Goal: Information Seeking & Learning: Learn about a topic

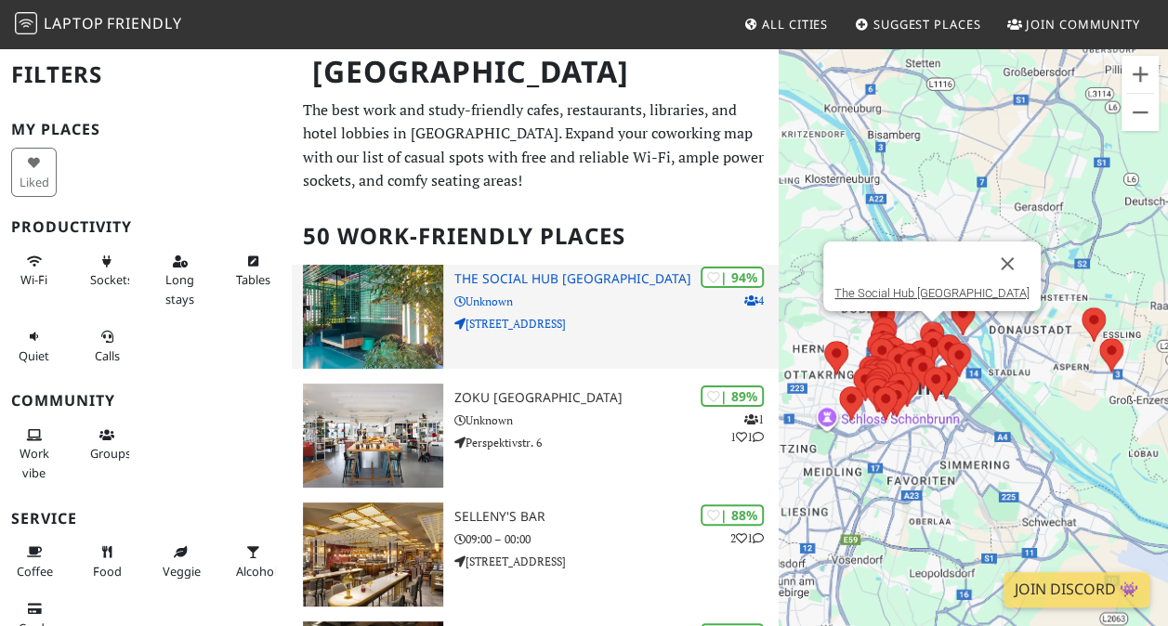
click at [582, 277] on h3 "The Social Hub [GEOGRAPHIC_DATA]" at bounding box center [616, 279] width 324 height 16
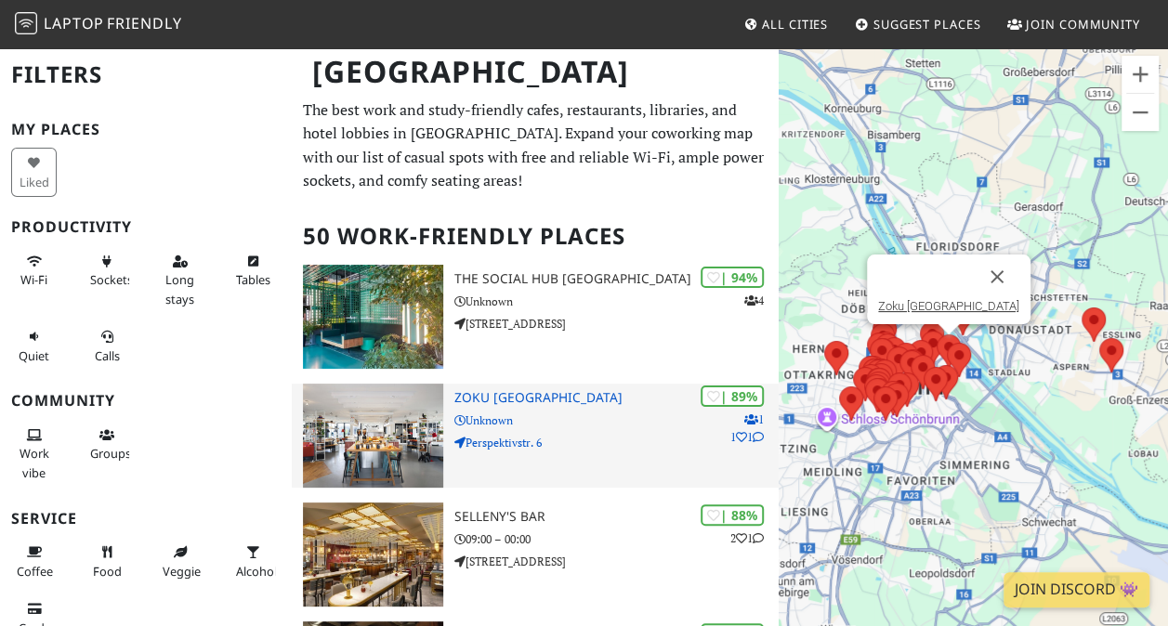
click at [569, 404] on h3 "Zoku Vienna" at bounding box center [616, 398] width 324 height 16
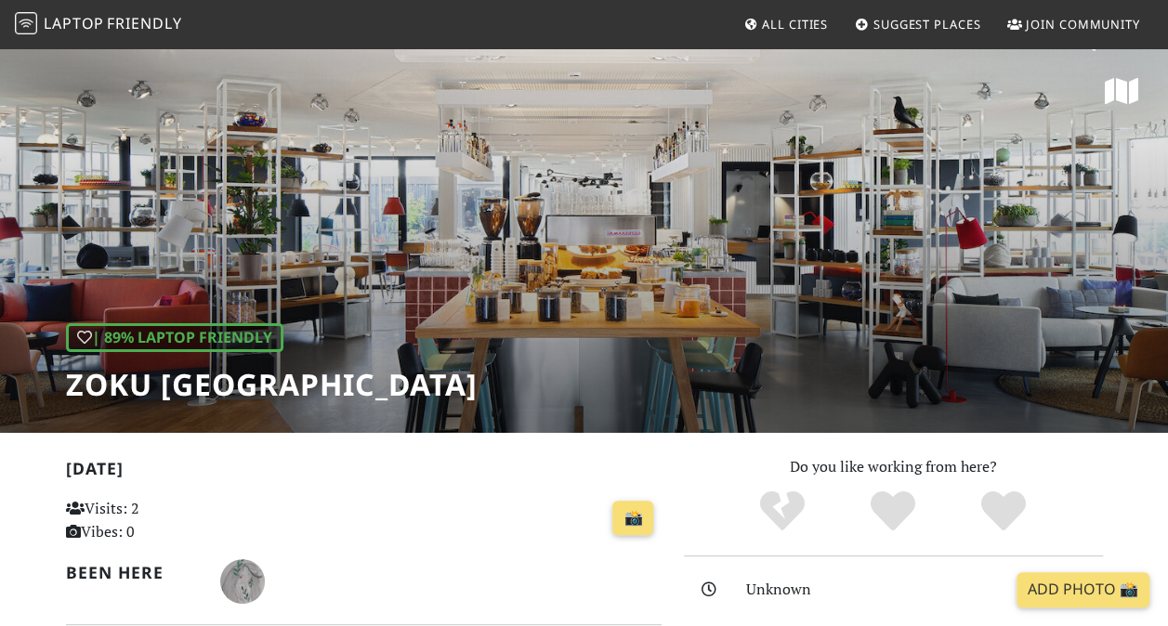
click at [323, 537] on div "📸" at bounding box center [465, 518] width 389 height 50
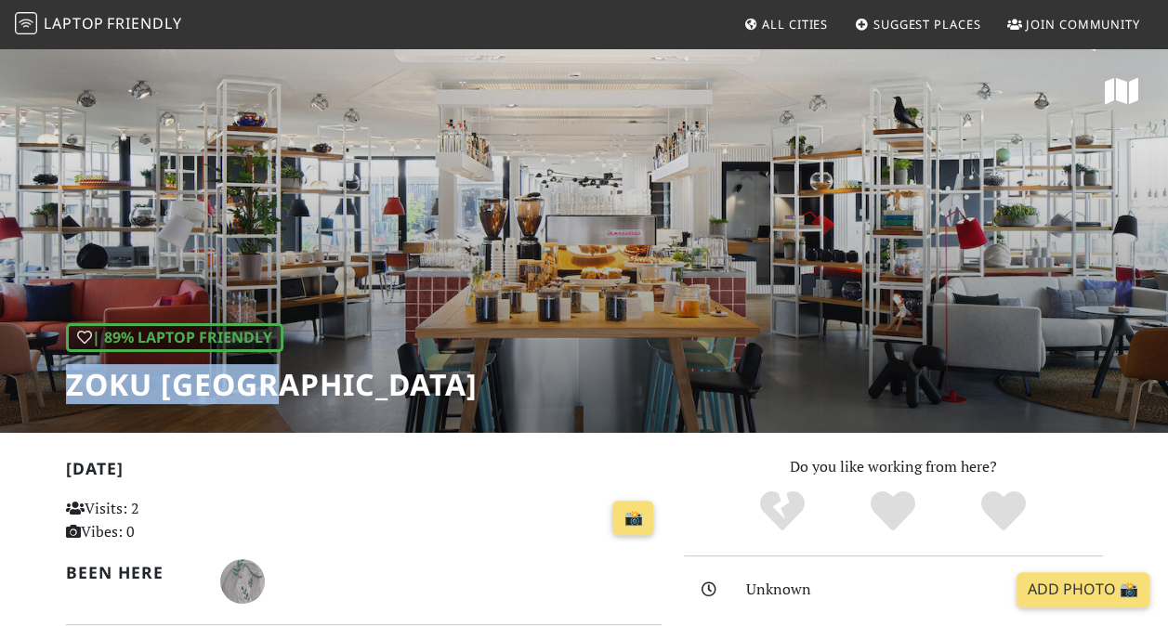
drag, startPoint x: 301, startPoint y: 381, endPoint x: 53, endPoint y: 375, distance: 248.1
click at [53, 375] on div "| 89% Laptop Friendly Zoku Vienna" at bounding box center [584, 239] width 1168 height 386
copy h1 "Zoku Vienna"
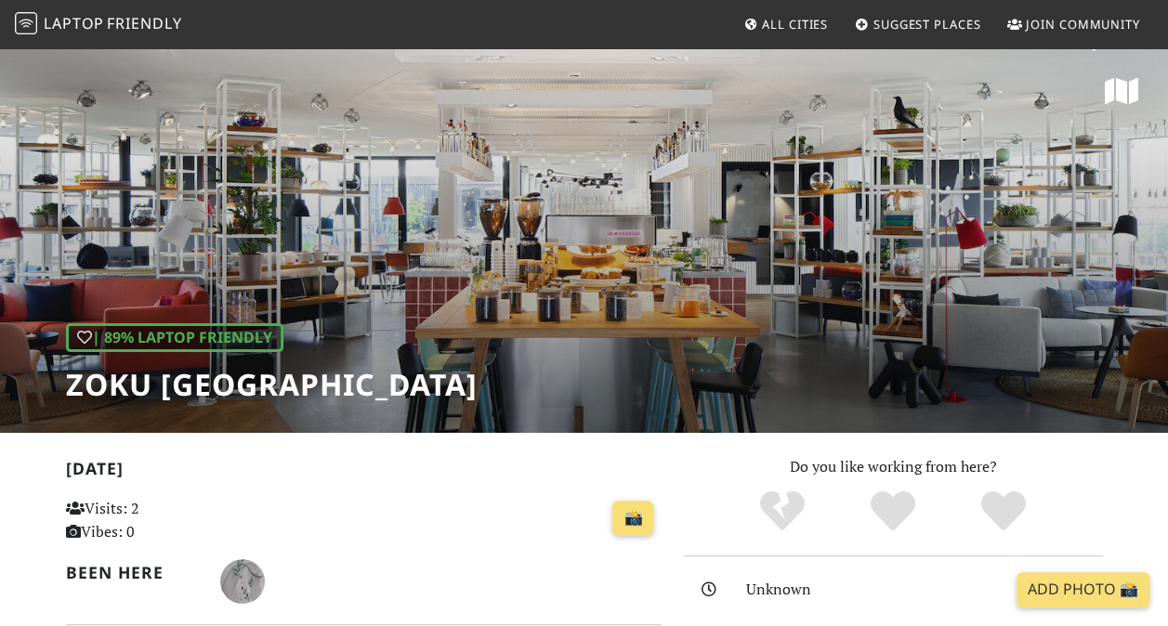
click at [903, 162] on div "| 89% Laptop Friendly Zoku Vienna" at bounding box center [584, 239] width 1168 height 386
click at [563, 233] on div "| 89% Laptop Friendly Zoku Vienna" at bounding box center [584, 239] width 1168 height 386
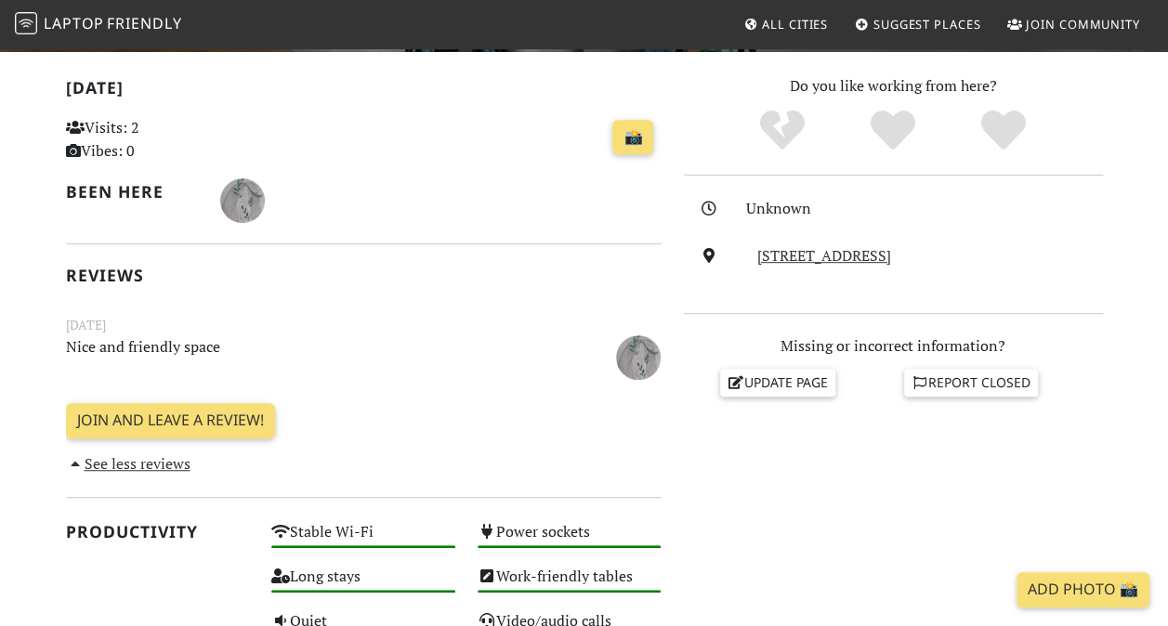
scroll to position [464, 0]
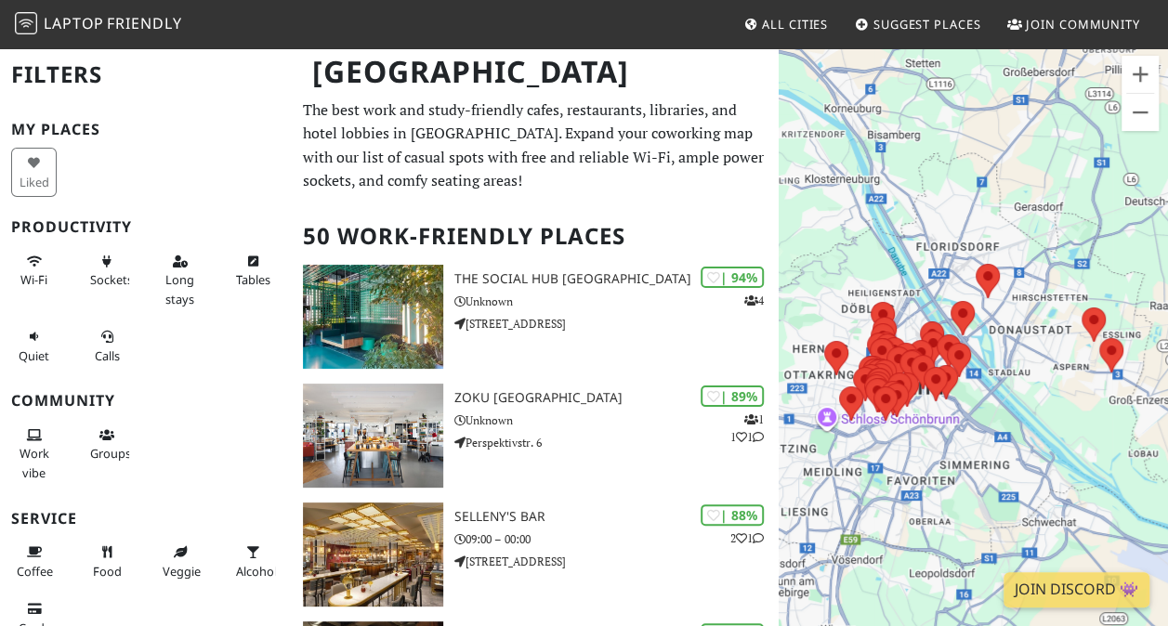
scroll to position [186, 0]
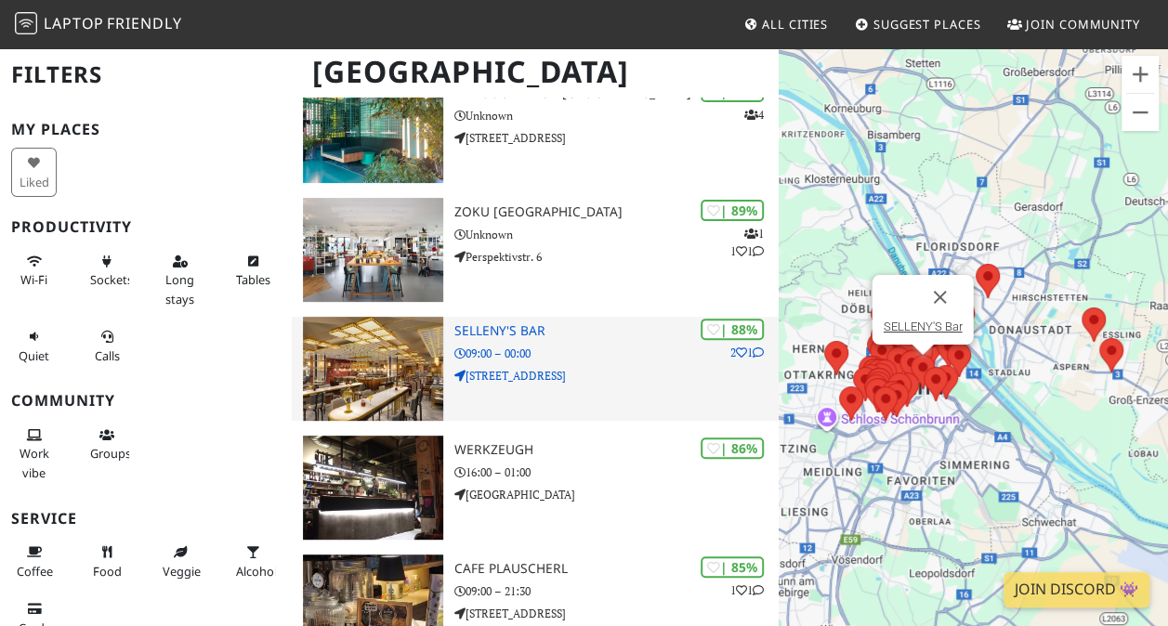
click at [498, 364] on div "| 88% 2 1 SELLENY'S Bar 09:00 – 00:00 Am Stadtpark 1" at bounding box center [616, 369] width 324 height 104
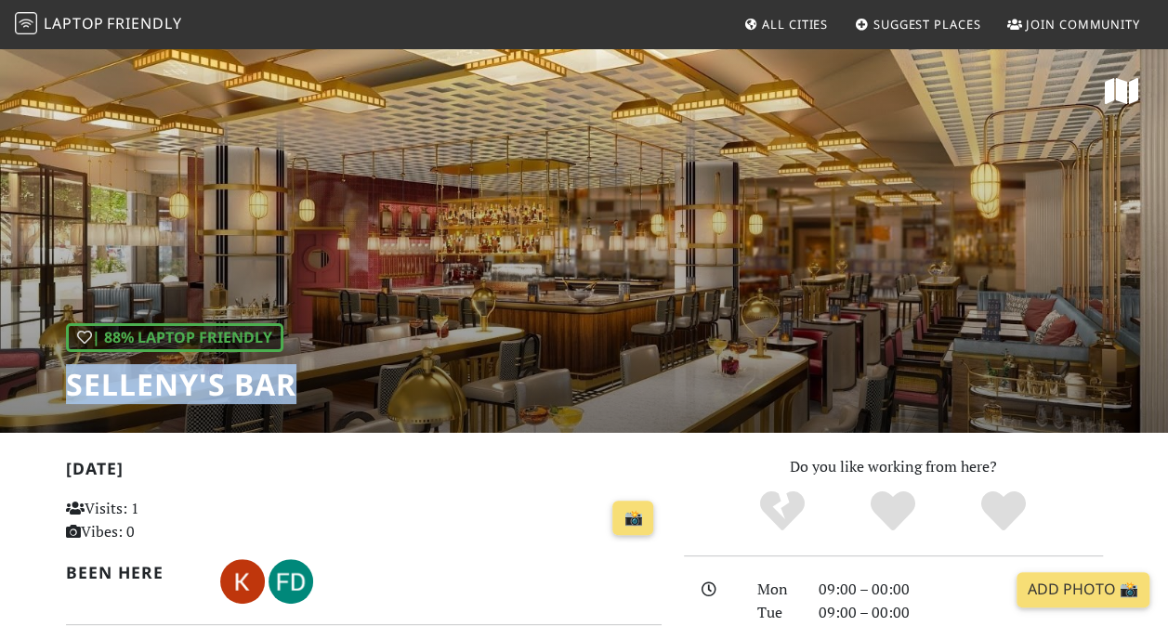
drag, startPoint x: 299, startPoint y: 388, endPoint x: 46, endPoint y: 379, distance: 252.8
click at [46, 379] on div "| 88% Laptop Friendly SELLENY'S Bar" at bounding box center [584, 239] width 1168 height 386
copy h1 "SELLENY'S Bar"
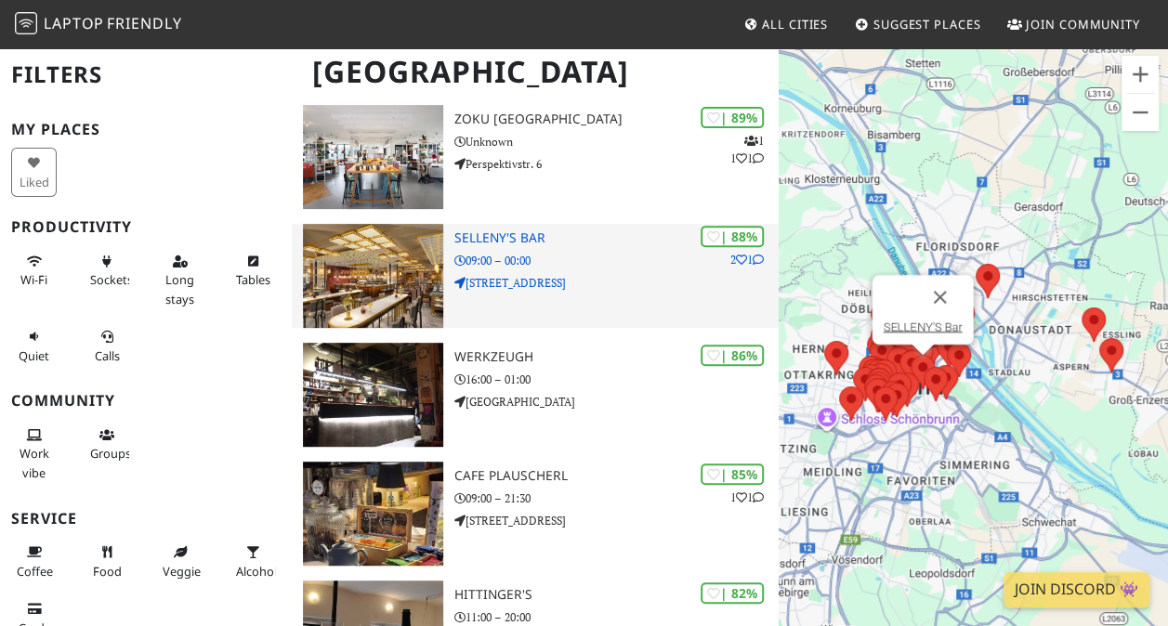
scroll to position [372, 0]
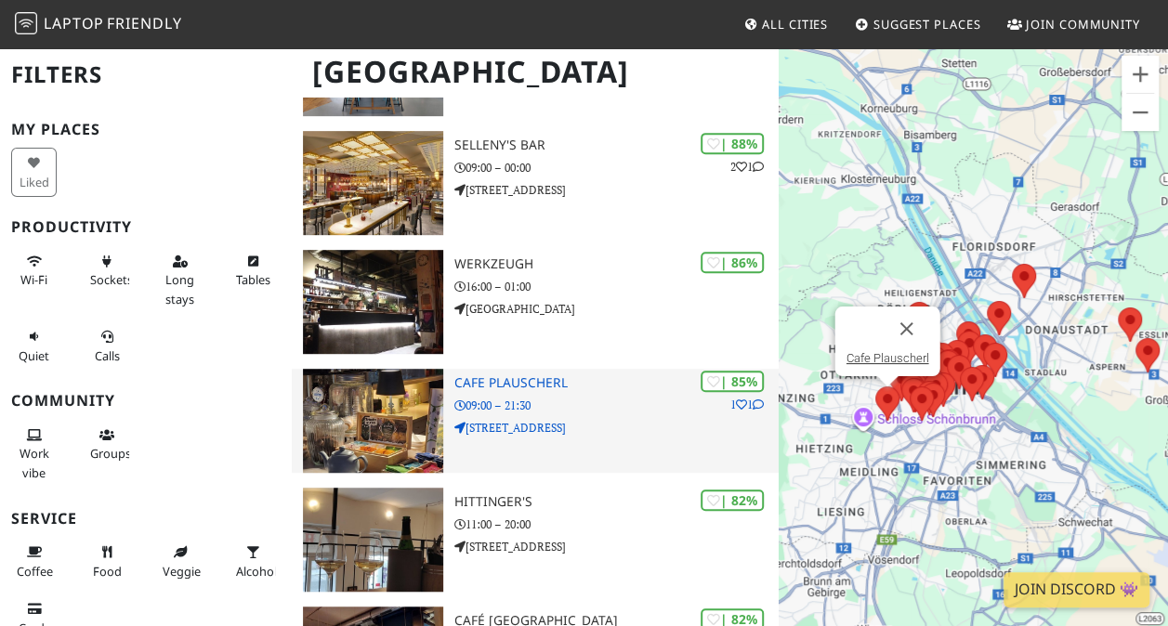
click at [549, 372] on div "| 85% 1 1 Cafe Plauscherl 09:00 – 21:30 Reindorfgasse 42" at bounding box center [616, 421] width 324 height 104
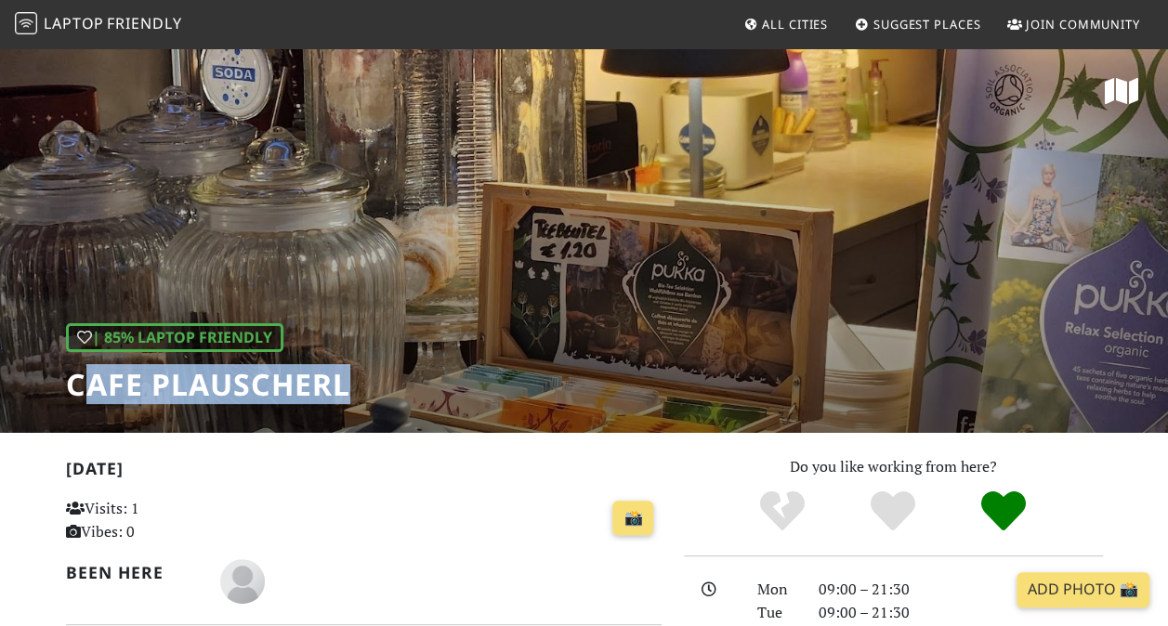
drag, startPoint x: 356, startPoint y: 382, endPoint x: 93, endPoint y: 374, distance: 263.0
click at [93, 374] on div "| 85% Laptop Friendly Cafe Plauscherl" at bounding box center [584, 239] width 1168 height 386
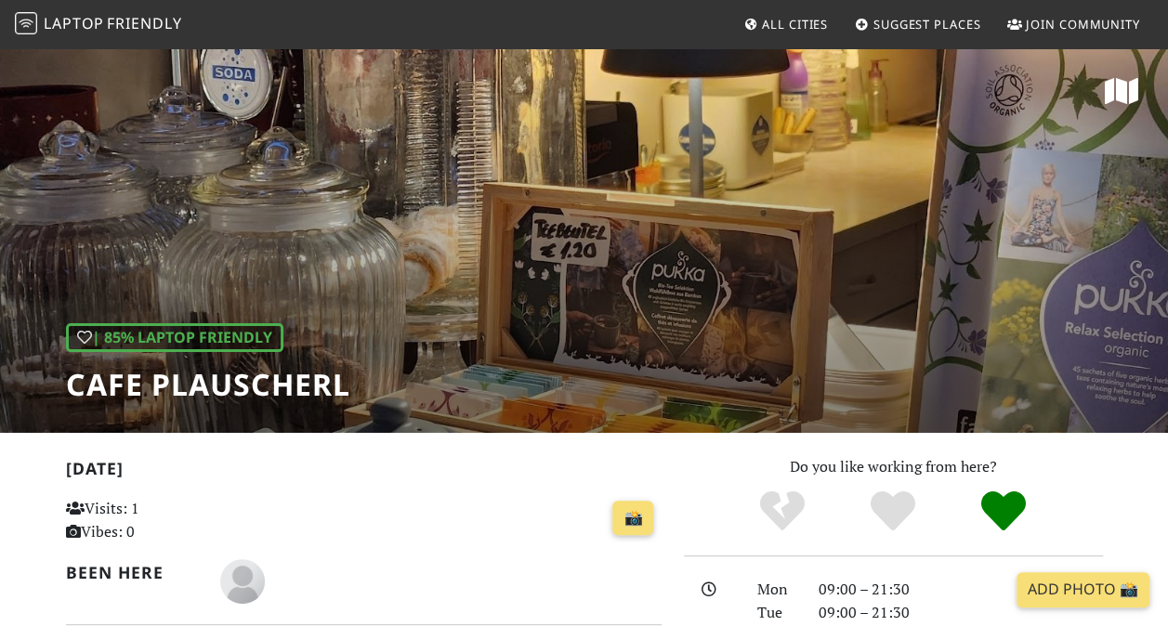
click at [72, 385] on h1 "Cafe Plauscherl" at bounding box center [208, 384] width 284 height 35
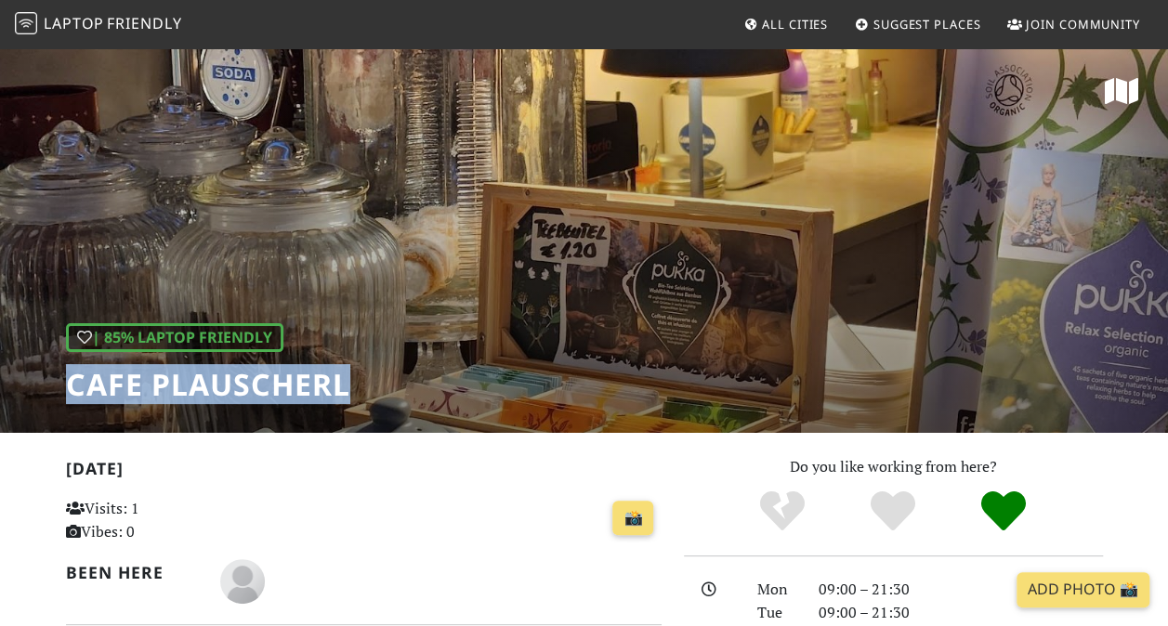
drag, startPoint x: 80, startPoint y: 385, endPoint x: 401, endPoint y: 398, distance: 321.7
click at [401, 398] on div "| 85% Laptop Friendly Cafe Plauscherl" at bounding box center [584, 239] width 1168 height 386
copy h1 "Cafe Plauscherl"
